Goal: Task Accomplishment & Management: Manage account settings

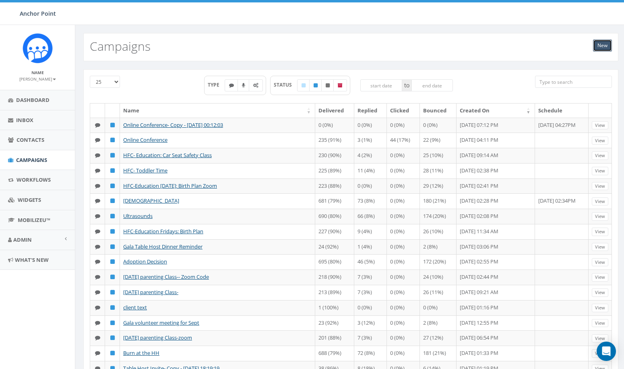
click at [600, 46] on link "New" at bounding box center [602, 45] width 19 height 12
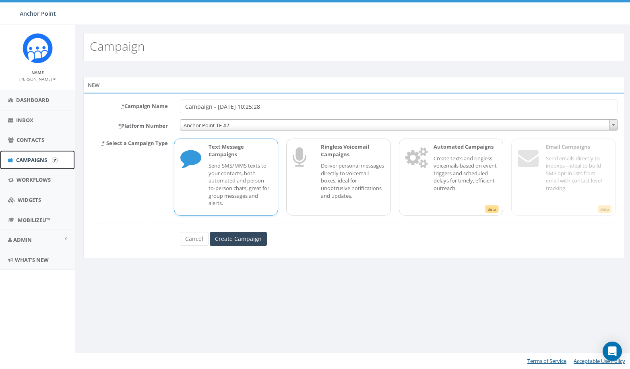
click at [35, 157] on span "Campaigns" at bounding box center [31, 159] width 31 height 7
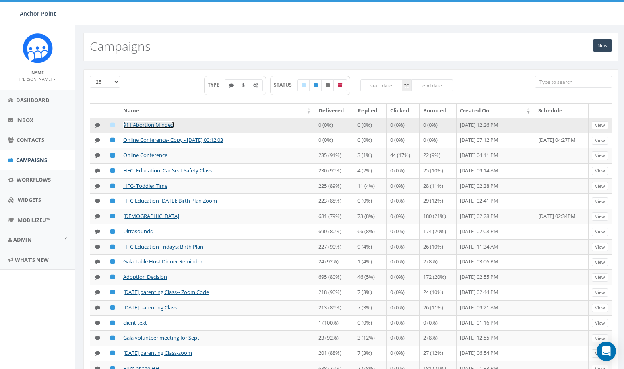
click at [153, 126] on link "911 Abortion Minded" at bounding box center [148, 124] width 51 height 7
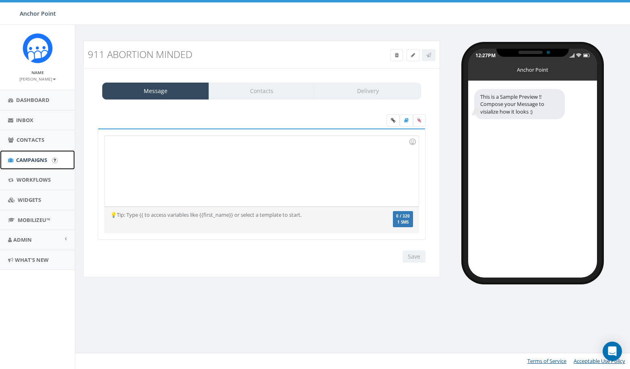
click at [24, 157] on span "Campaigns" at bounding box center [31, 159] width 31 height 7
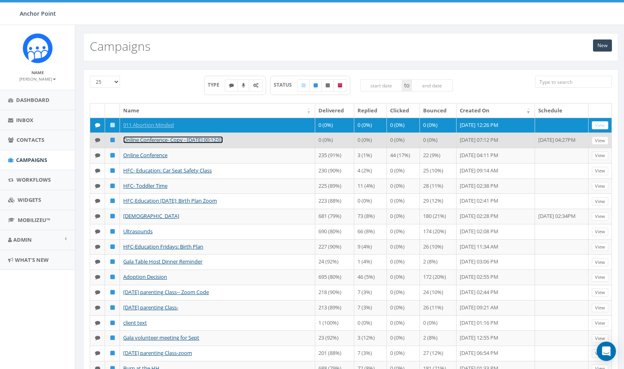
click at [150, 138] on link "Online Conference- Copy - [DATE] 00:12:03" at bounding box center [173, 139] width 100 height 7
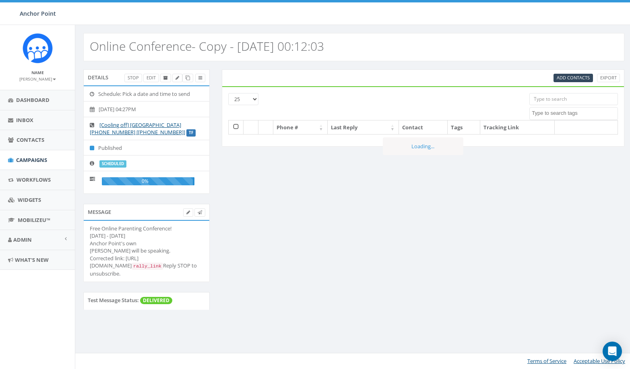
select select
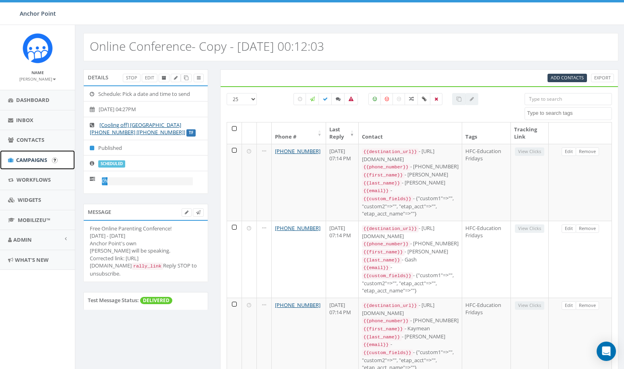
click at [34, 156] on span "Campaigns" at bounding box center [31, 159] width 31 height 7
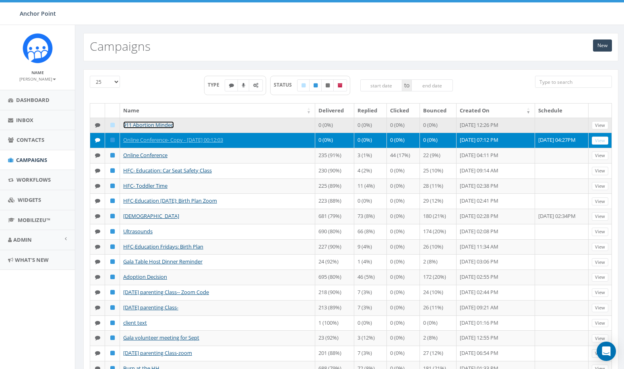
click at [138, 125] on link "911 Abortion Minded" at bounding box center [148, 124] width 51 height 7
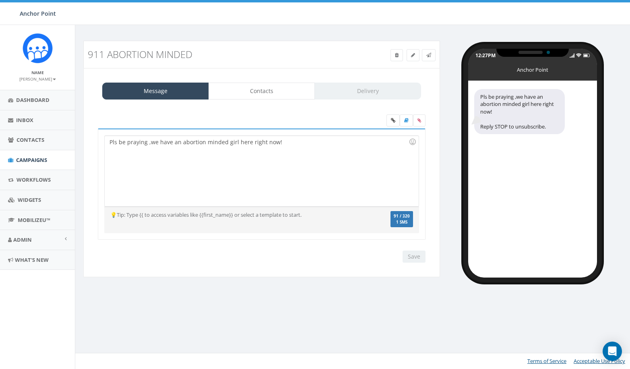
click at [326, 151] on div "Pls be praying ,we have an abortion minded girl here right now!" at bounding box center [262, 171] width 314 height 70
click at [293, 147] on div "Pls be praying ,we have an abortion minded girl here right now!" at bounding box center [262, 171] width 314 height 70
click at [248, 87] on link "Contacts" at bounding box center [262, 91] width 107 height 17
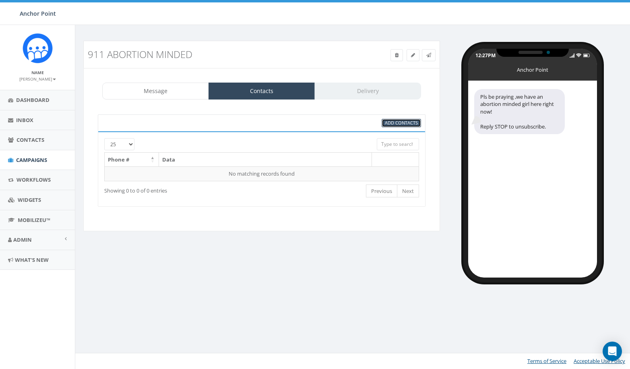
click at [416, 124] on span "Add Contacts" at bounding box center [401, 123] width 33 height 6
select select
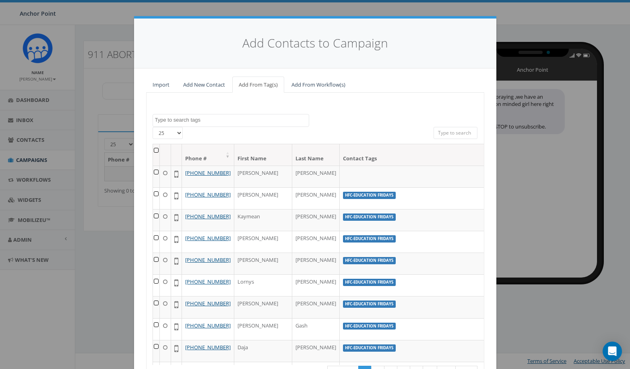
click at [215, 118] on textarea "Search" at bounding box center [232, 119] width 154 height 7
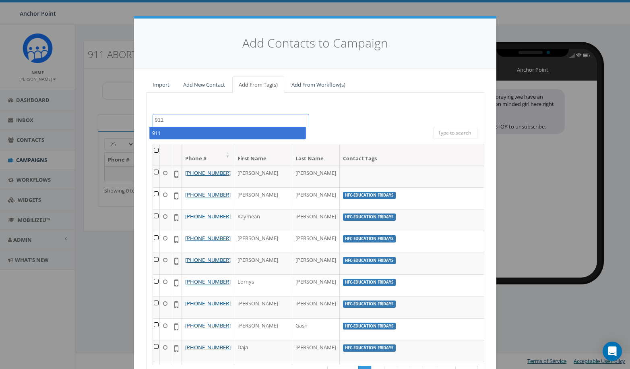
type textarea "911"
select select "911"
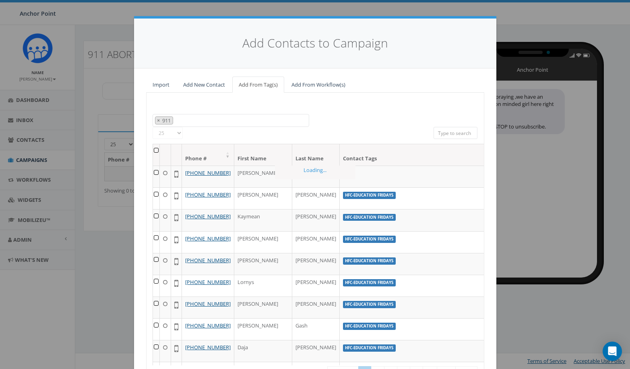
scroll to position [51, 0]
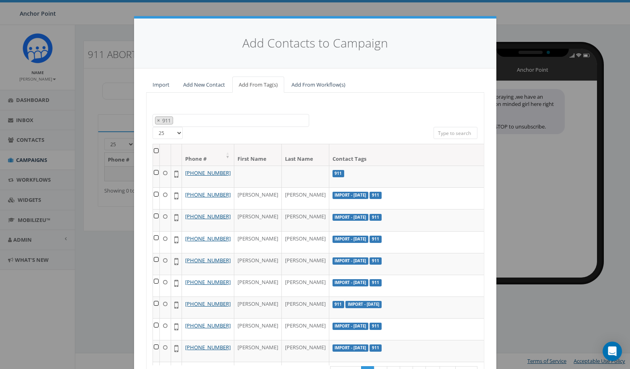
click at [153, 150] on th at bounding box center [156, 154] width 7 height 21
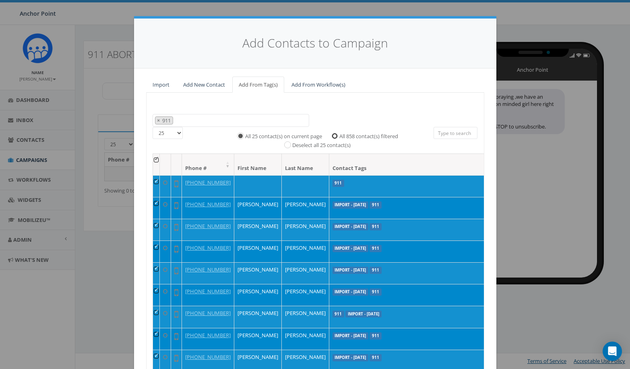
click at [334, 135] on input "All 858 contact(s) filtered" at bounding box center [336, 134] width 5 height 5
radio input "true"
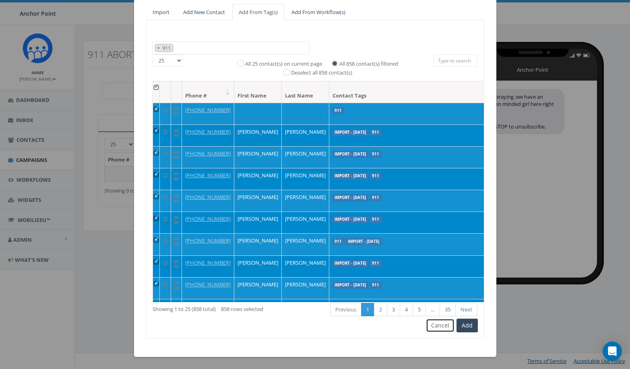
click at [429, 323] on button "Cancel" at bounding box center [440, 325] width 29 height 14
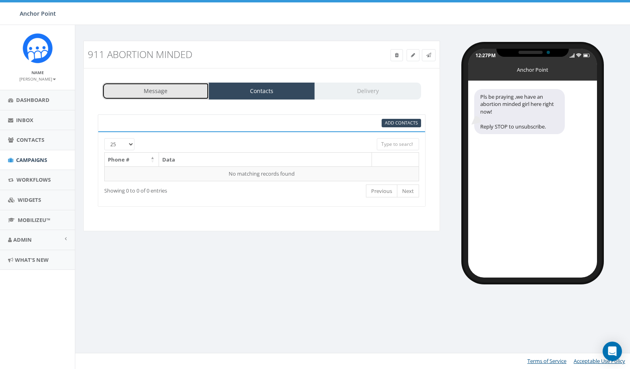
click at [183, 90] on link "Message" at bounding box center [155, 91] width 107 height 17
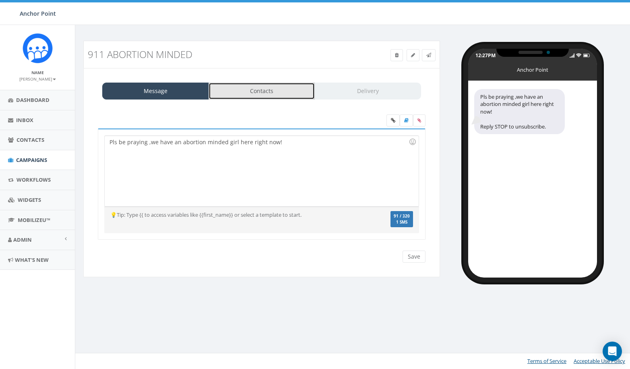
click at [250, 90] on link "Contacts" at bounding box center [262, 91] width 107 height 17
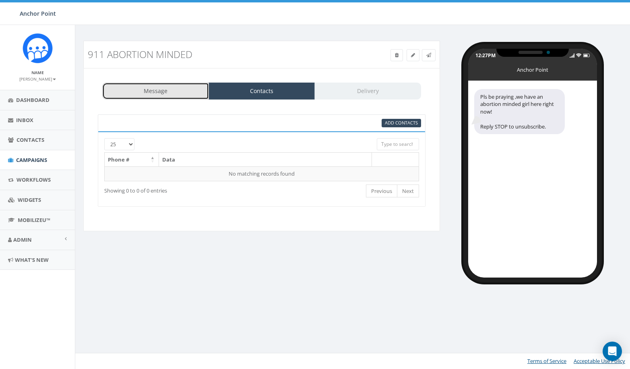
click at [184, 87] on link "Message" at bounding box center [155, 91] width 107 height 17
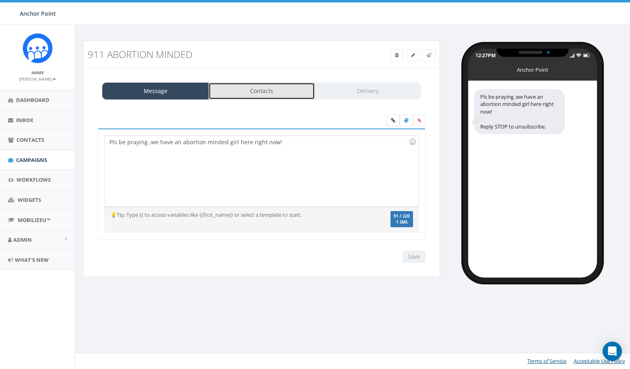
click at [250, 91] on link "Contacts" at bounding box center [262, 91] width 107 height 17
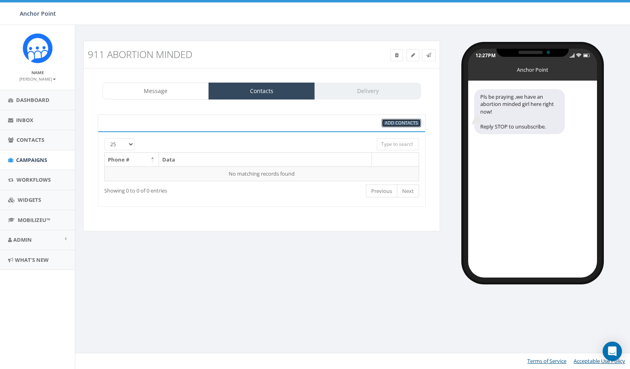
click at [390, 123] on span "Add Contacts" at bounding box center [401, 123] width 33 height 6
select select
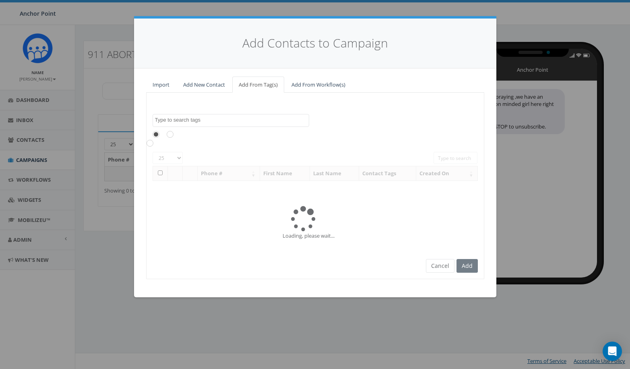
scroll to position [0, 0]
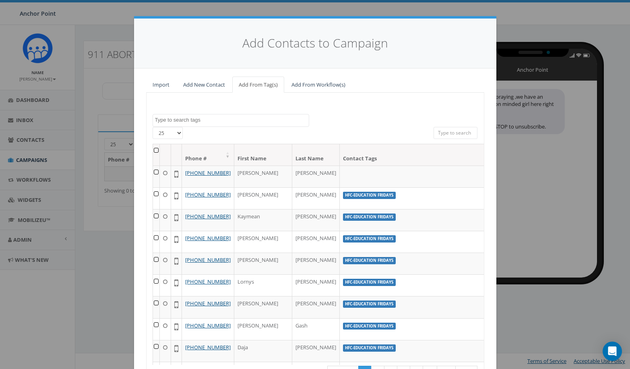
click at [153, 150] on th at bounding box center [156, 154] width 7 height 21
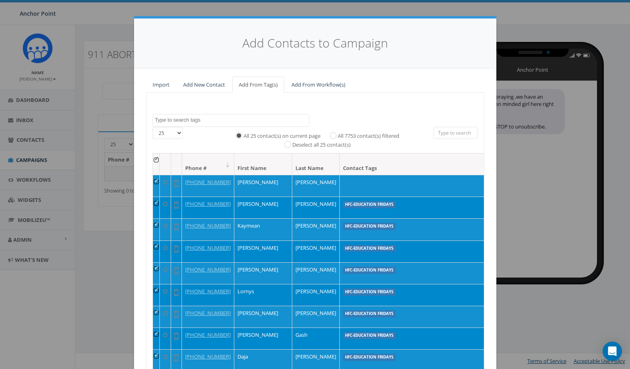
click at [153, 159] on th at bounding box center [156, 163] width 7 height 21
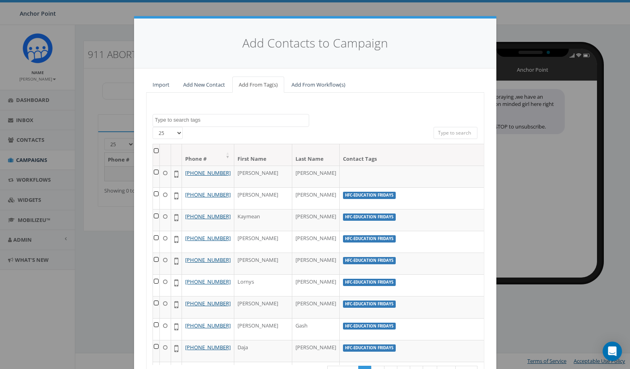
click at [175, 119] on textarea "Search" at bounding box center [232, 119] width 154 height 7
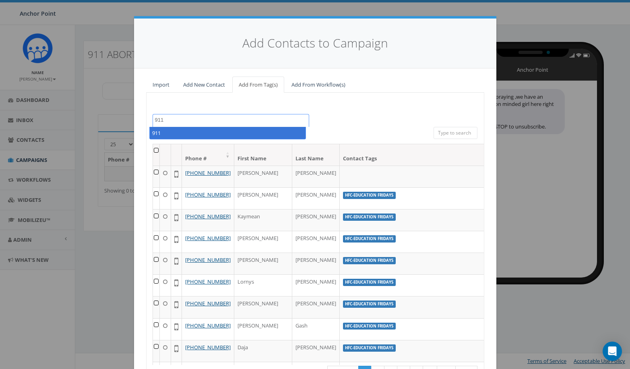
type textarea "911"
select select "911"
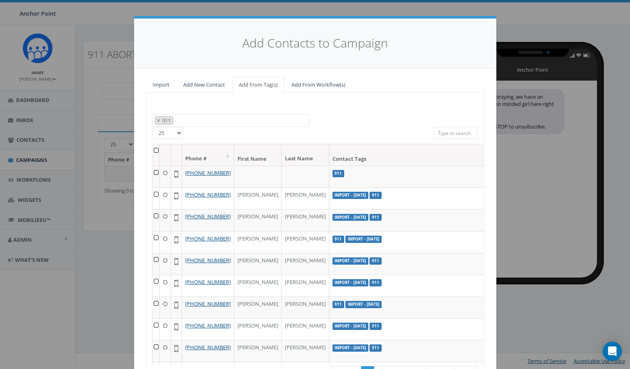
click at [153, 151] on th at bounding box center [156, 154] width 7 height 21
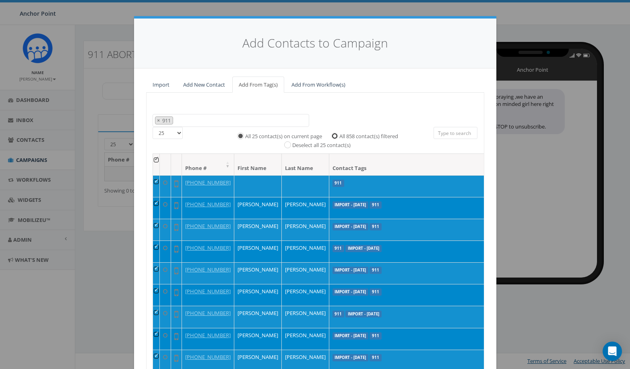
click at [334, 135] on input "All 858 contact(s) filtered" at bounding box center [336, 134] width 5 height 5
radio input "true"
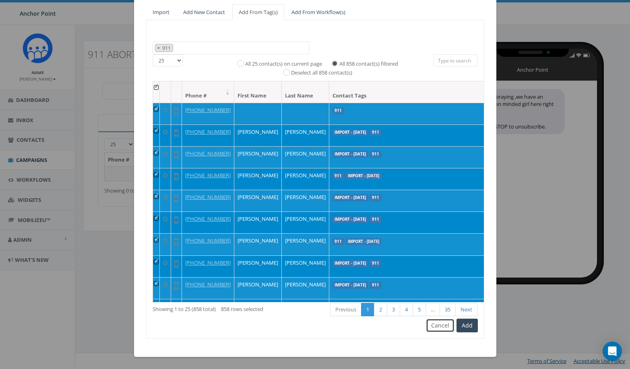
click at [434, 324] on button "Cancel" at bounding box center [440, 325] width 29 height 14
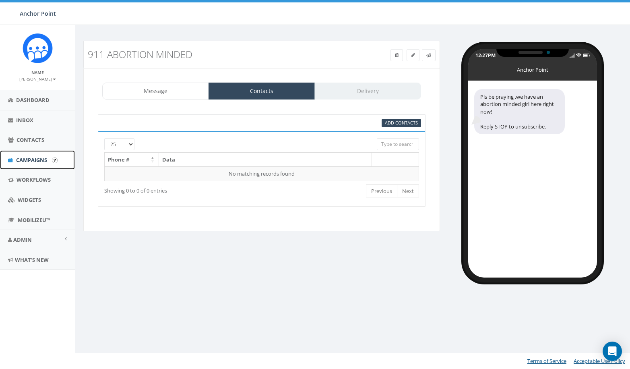
click at [42, 155] on link "Campaigns" at bounding box center [37, 160] width 75 height 20
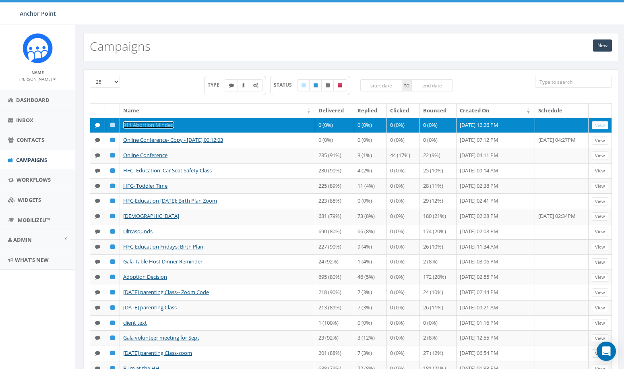
click at [151, 126] on link "911 Abortion Minded" at bounding box center [148, 124] width 51 height 7
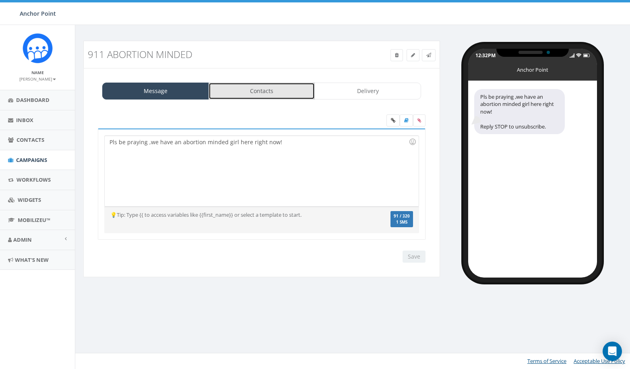
click at [229, 93] on link "Contacts" at bounding box center [262, 91] width 107 height 17
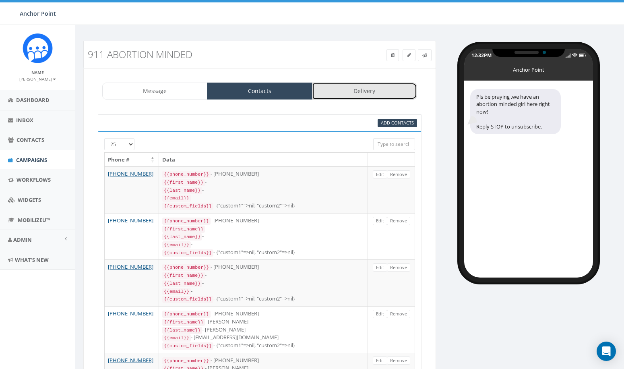
click at [357, 89] on link "Delivery" at bounding box center [364, 91] width 105 height 17
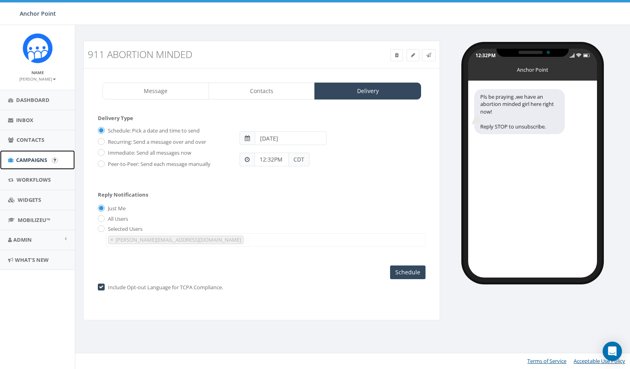
click at [32, 160] on span "Campaigns" at bounding box center [31, 159] width 31 height 7
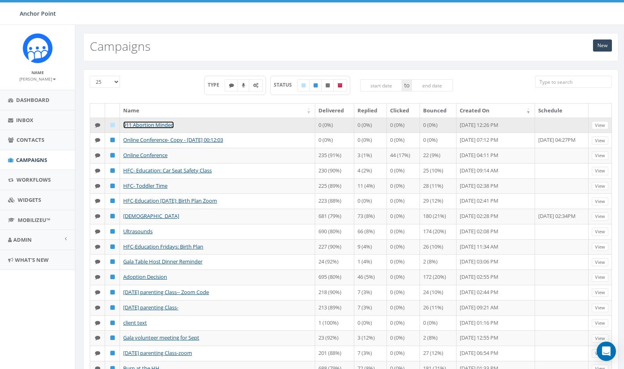
click at [150, 124] on link "911 Abortion Minded" at bounding box center [148, 124] width 51 height 7
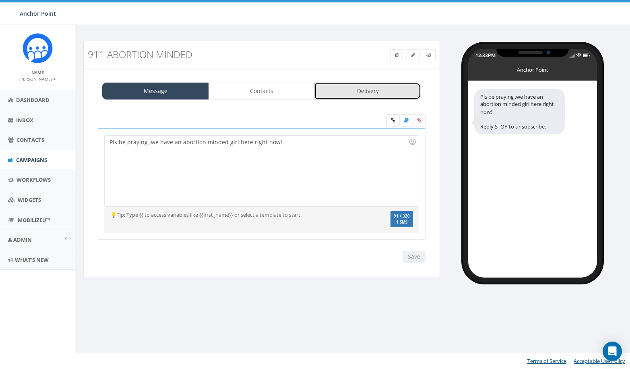
click at [354, 89] on link "Delivery" at bounding box center [367, 91] width 107 height 17
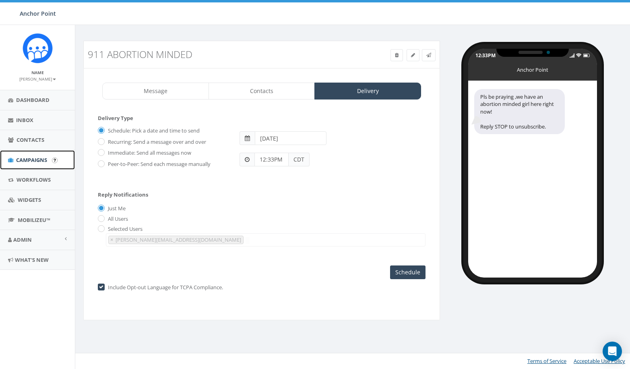
click at [34, 162] on span "Campaigns" at bounding box center [31, 159] width 31 height 7
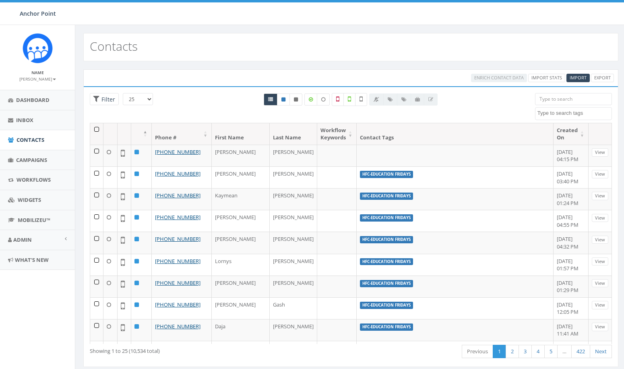
select select
click at [560, 97] on input "search" at bounding box center [573, 99] width 77 height 12
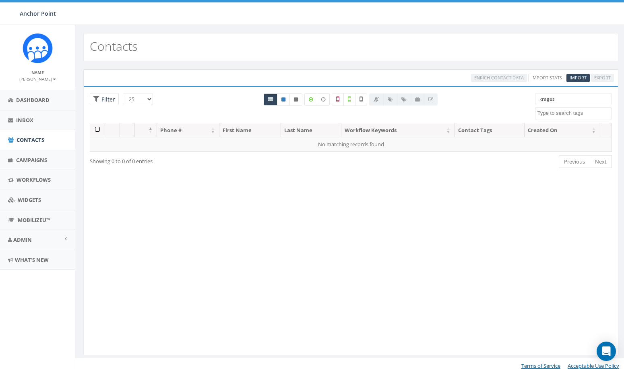
drag, startPoint x: 562, startPoint y: 97, endPoint x: 516, endPoint y: 101, distance: 45.7
click at [516, 101] on div "25 50 100 Filter All 0 contact(s) on current page All 10534 contact(s) filtered…" at bounding box center [351, 108] width 534 height 30
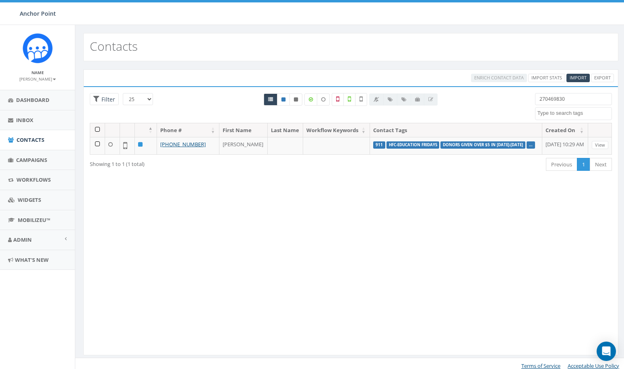
type input "2704698309"
